Goal: Task Accomplishment & Management: Manage account settings

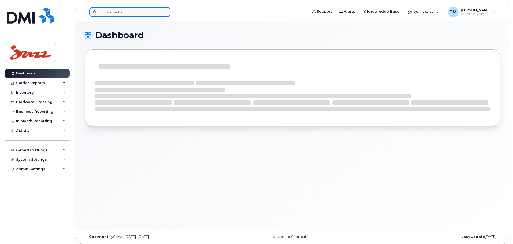
click at [133, 12] on input at bounding box center [129, 12] width 81 height 10
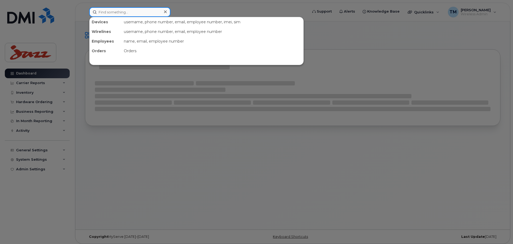
paste input "4164273166"
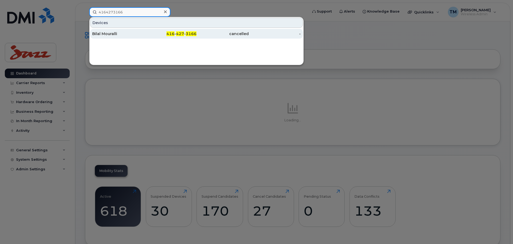
type input "4164273166"
click at [132, 33] on div "Bilal Mouralli" at bounding box center [118, 33] width 52 height 5
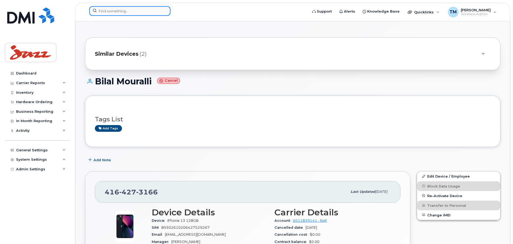
click at [132, 12] on input at bounding box center [129, 11] width 81 height 10
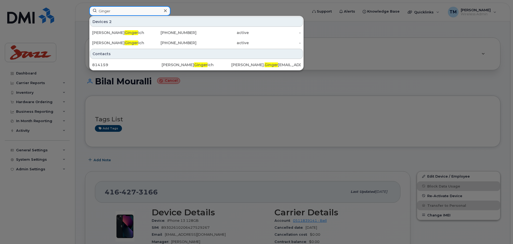
type input "Ginger"
click at [312, 92] on div at bounding box center [256, 122] width 513 height 244
click at [108, 12] on input "Ginger" at bounding box center [129, 11] width 81 height 10
click at [123, 11] on input "Ginger" at bounding box center [129, 11] width 81 height 10
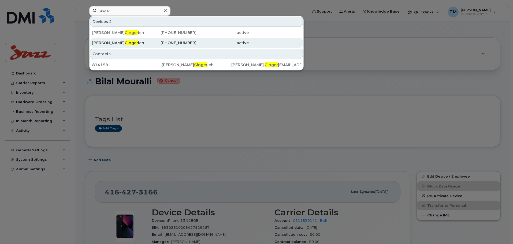
click at [130, 45] on div "Ryan Ginger ich" at bounding box center [118, 42] width 52 height 5
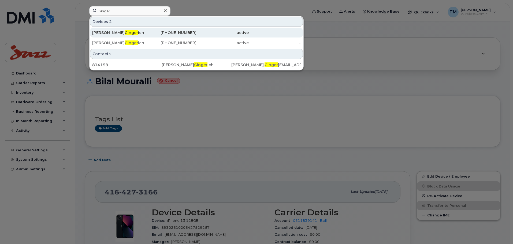
click at [129, 35] on div "Ryan Ginger ich" at bounding box center [118, 32] width 52 height 5
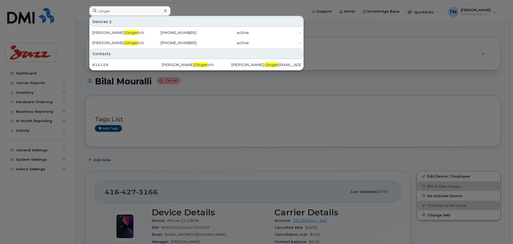
click at [387, 48] on div at bounding box center [256, 122] width 513 height 244
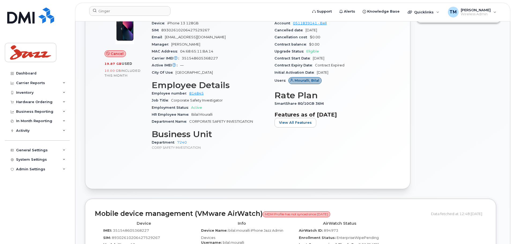
scroll to position [107, 0]
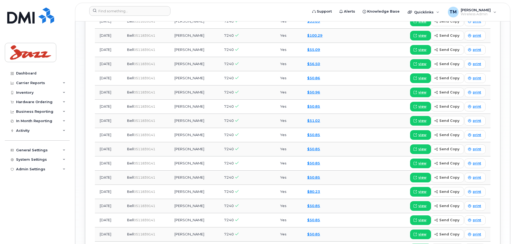
scroll to position [723, 0]
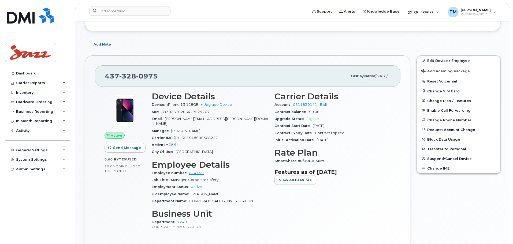
scroll to position [110, 0]
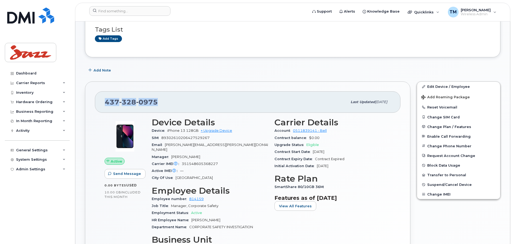
drag, startPoint x: 164, startPoint y: 101, endPoint x: 95, endPoint y: 102, distance: 69.7
click at [95, 102] on div "437 328 0975 Last updated Aug 01, 2025 Active Send Message 0.00 Bytes  used 10.…" at bounding box center [247, 187] width 325 height 213
click at [179, 101] on div "437 328 0975" at bounding box center [226, 101] width 243 height 11
drag, startPoint x: 162, startPoint y: 104, endPoint x: 96, endPoint y: 104, distance: 65.9
click at [96, 104] on div "437 328 0975 Last updated Aug 01, 2025" at bounding box center [247, 101] width 305 height 21
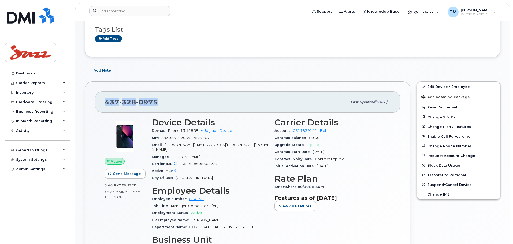
copy span "437 328 0975"
click at [238, 100] on div "437 328 0975" at bounding box center [226, 101] width 243 height 11
click at [243, 89] on div "437 328 0975 Last updated Aug 01, 2025 Active Send Message 0.00 Bytes  used 10.…" at bounding box center [247, 187] width 325 height 213
click at [126, 67] on div "Add Note" at bounding box center [292, 70] width 415 height 10
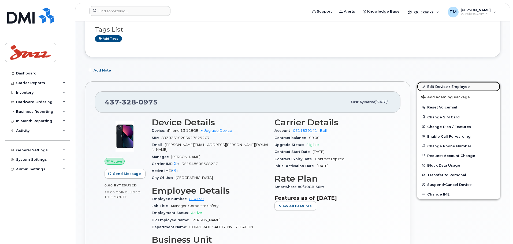
click at [434, 86] on link "Edit Device / Employee" at bounding box center [458, 87] width 83 height 10
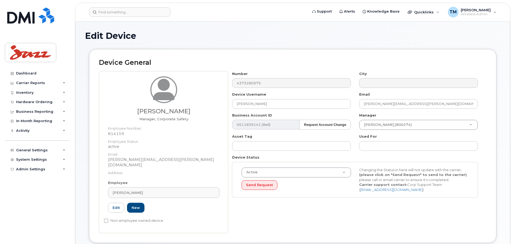
select select "1972724"
click at [159, 191] on link "[PERSON_NAME]" at bounding box center [163, 192] width 111 height 11
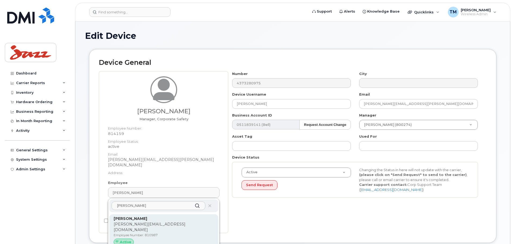
type input "Carlos r"
click at [156, 222] on p "Carlos.Rodrigues1@flyjazz.ca" at bounding box center [164, 227] width 100 height 11
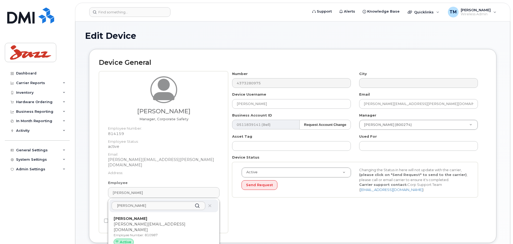
type input "810987"
type input "[PERSON_NAME]"
type input "[PERSON_NAME][EMAIL_ADDRESS][DOMAIN_NAME]"
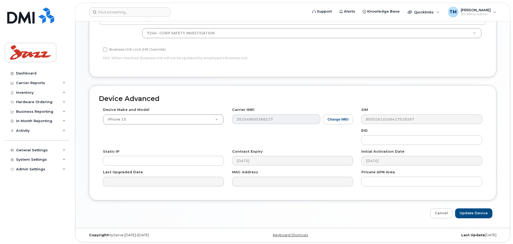
scroll to position [242, 0]
click at [477, 211] on input "Update Device" at bounding box center [473, 212] width 37 height 10
type input "Saving..."
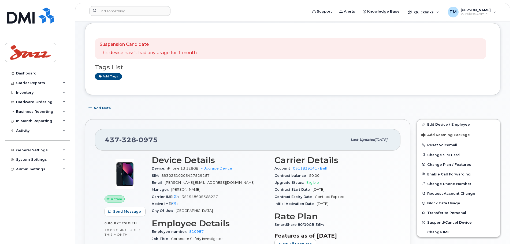
scroll to position [27, 0]
drag, startPoint x: 176, startPoint y: 139, endPoint x: 106, endPoint y: 140, distance: 70.2
click at [106, 140] on div "[PHONE_NUMBER]" at bounding box center [226, 140] width 243 height 11
copy span "[PHONE_NUMBER]"
click at [209, 142] on div "[PHONE_NUMBER]" at bounding box center [226, 140] width 243 height 11
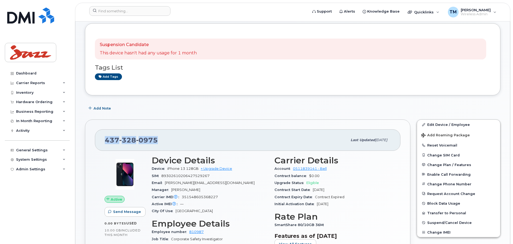
drag, startPoint x: 170, startPoint y: 143, endPoint x: 83, endPoint y: 141, distance: 87.6
click at [83, 141] on div "[PHONE_NUMBER] Last updated [DATE] Active Send Message 0.00 Bytes  used 10.00 G…" at bounding box center [248, 223] width 332 height 215
copy span "[PHONE_NUMBER]"
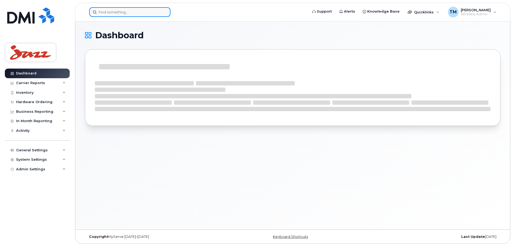
click at [143, 14] on input at bounding box center [129, 12] width 81 height 10
